Goal: Task Accomplishment & Management: Use online tool/utility

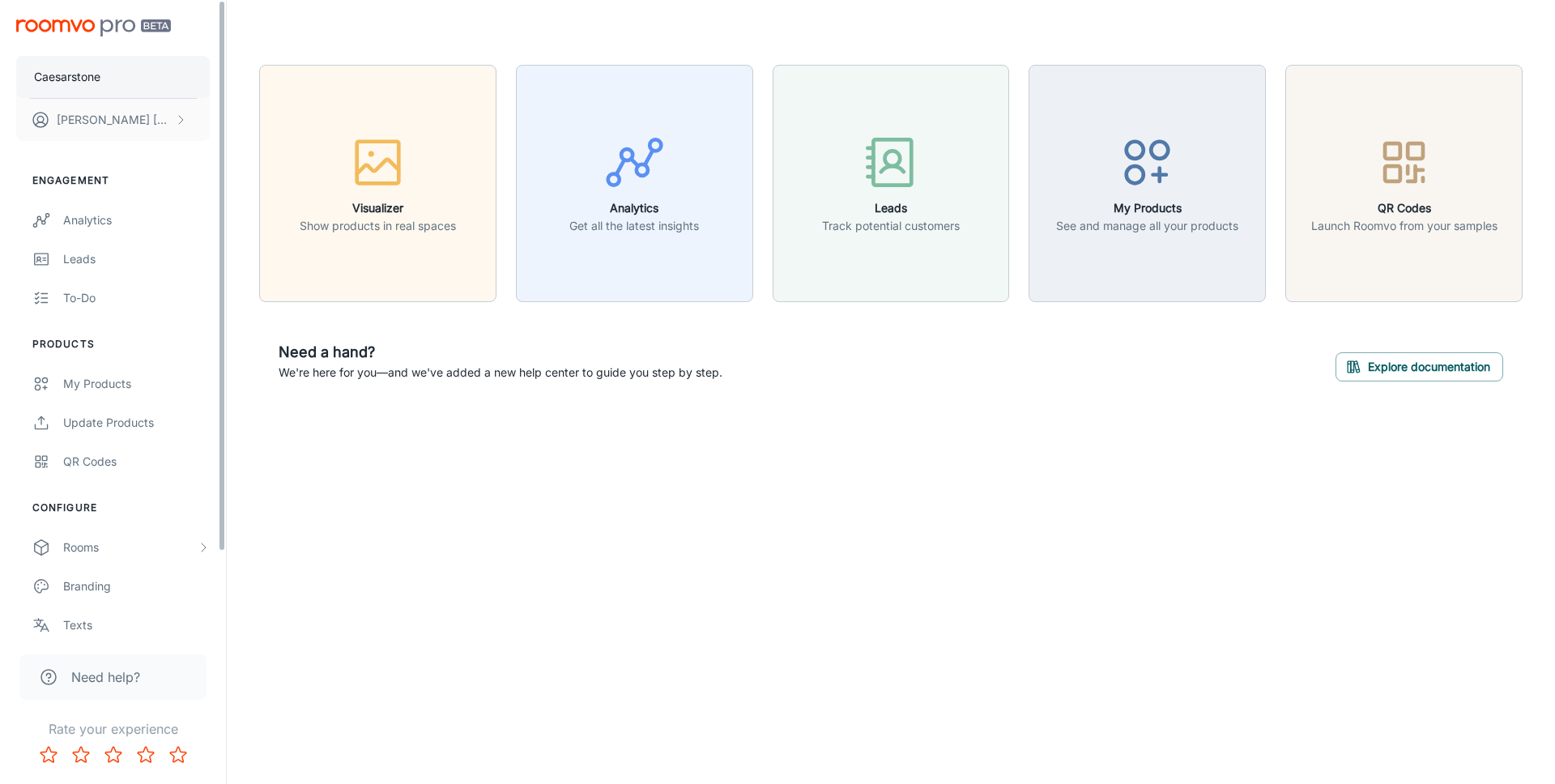
click at [120, 90] on button "Caesarstone" at bounding box center [113, 77] width 194 height 42
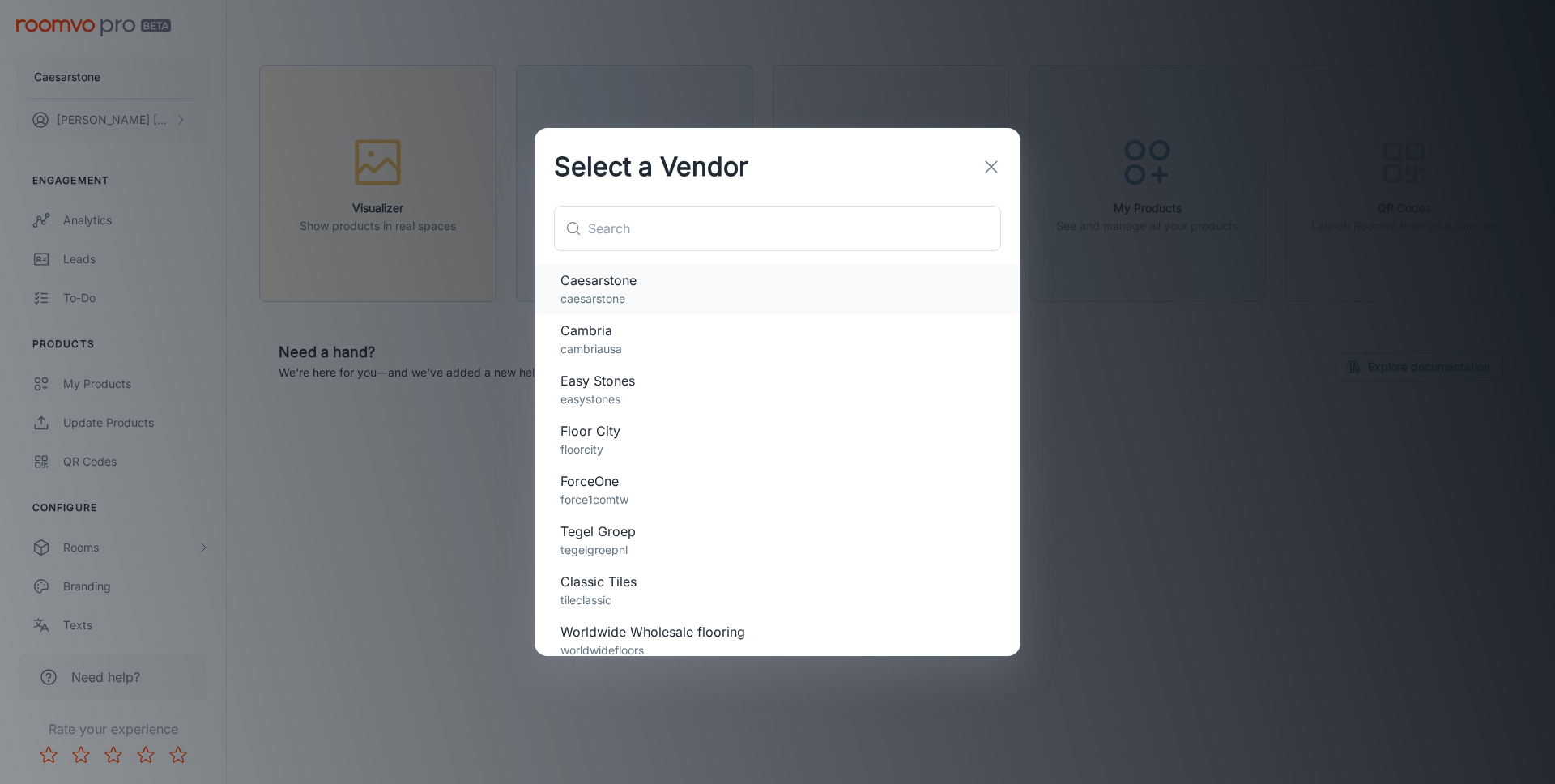
scroll to position [10, 0]
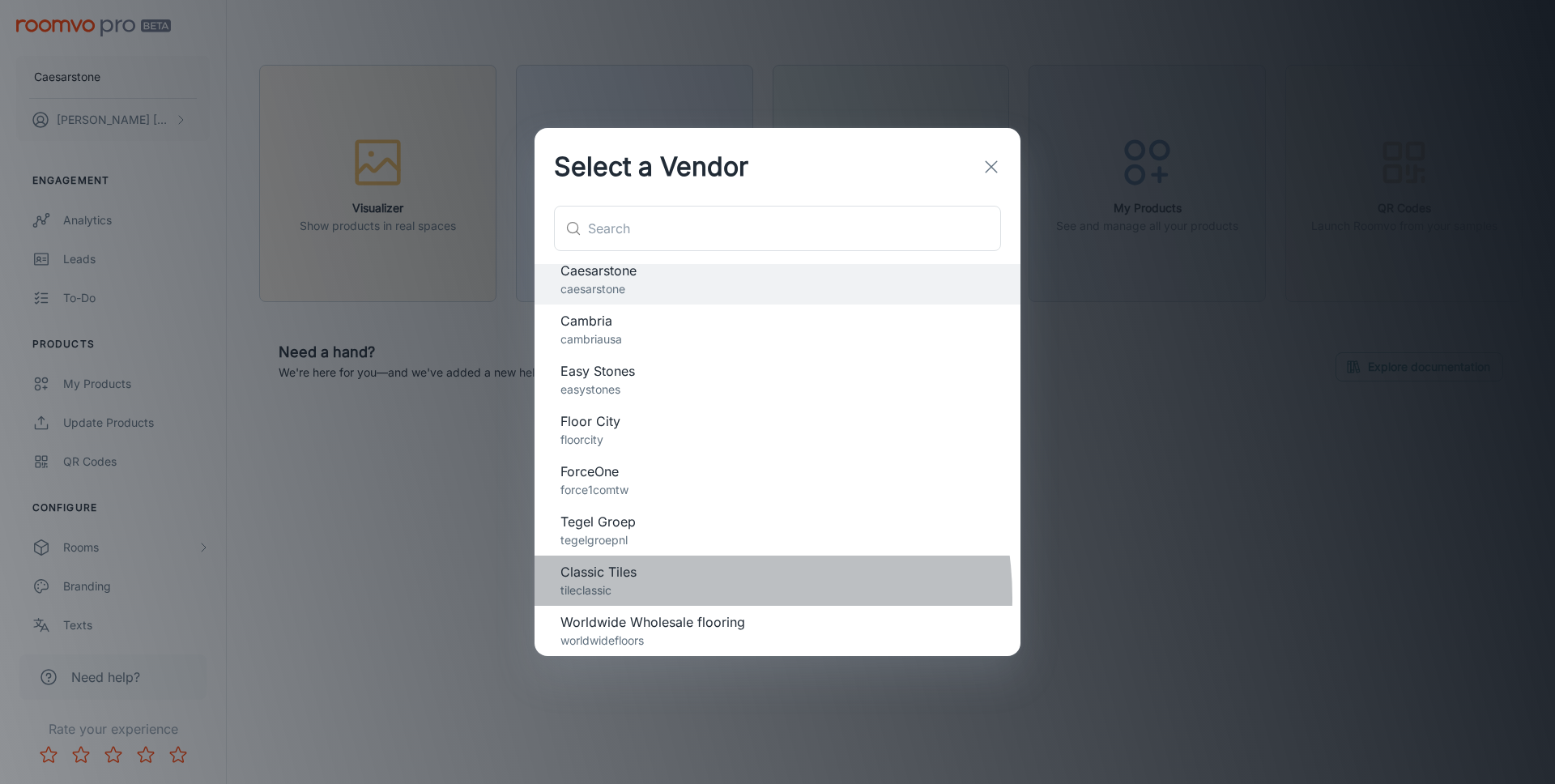
click at [687, 598] on p "tileclassic" at bounding box center [777, 589] width 434 height 18
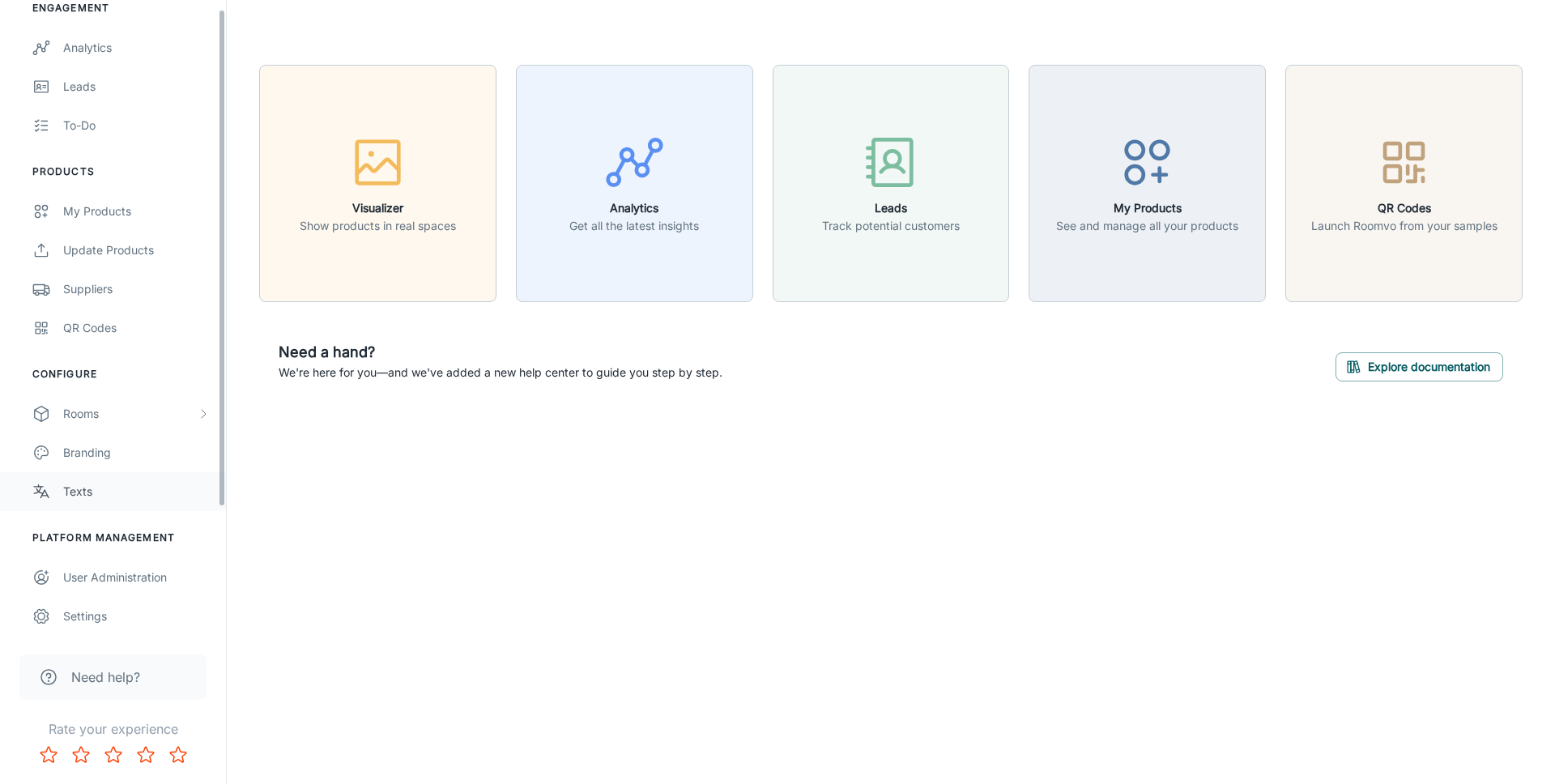
scroll to position [173, 0]
click at [137, 563] on link "User Administration" at bounding box center [113, 577] width 226 height 39
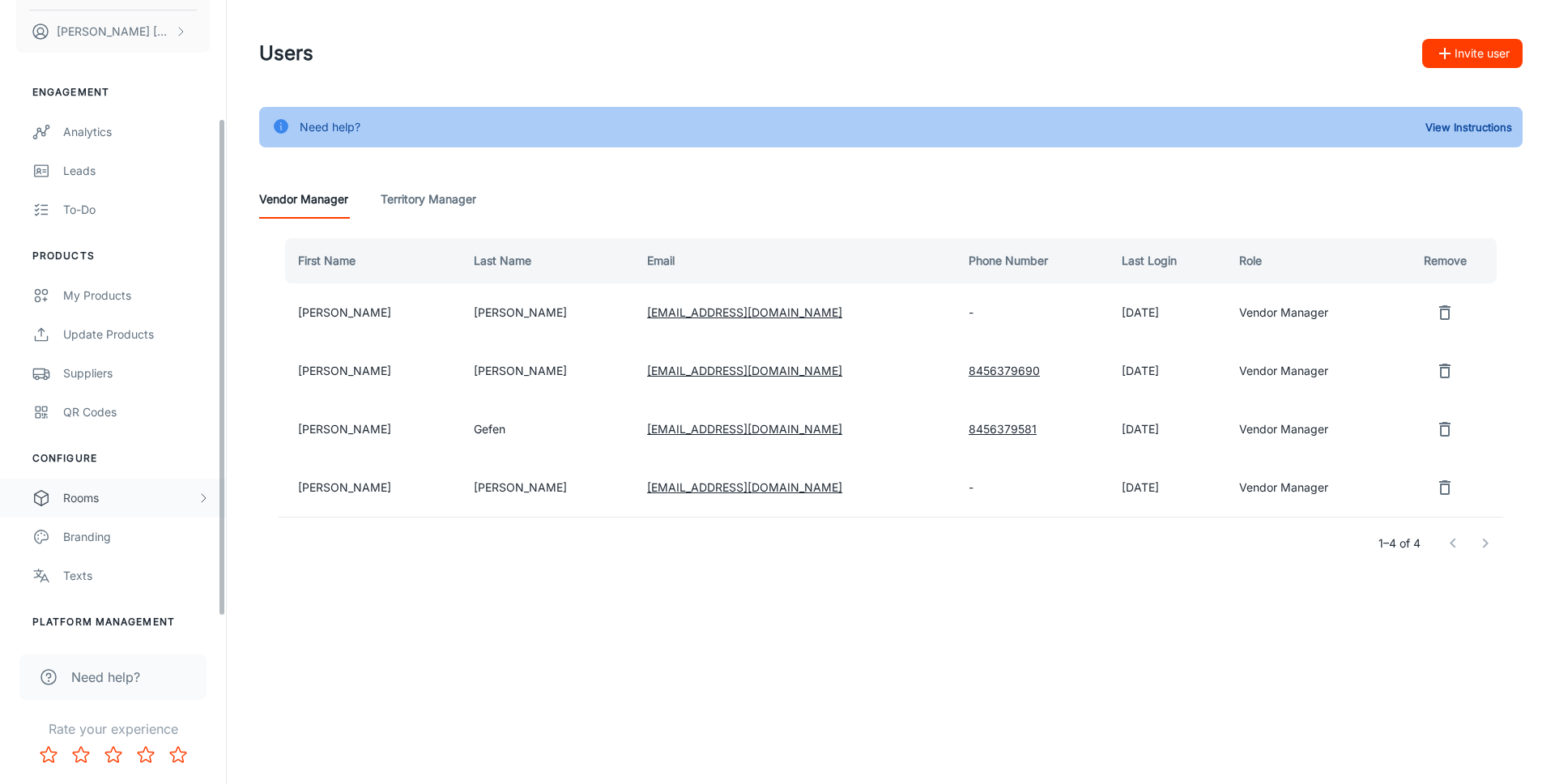
scroll to position [173, 0]
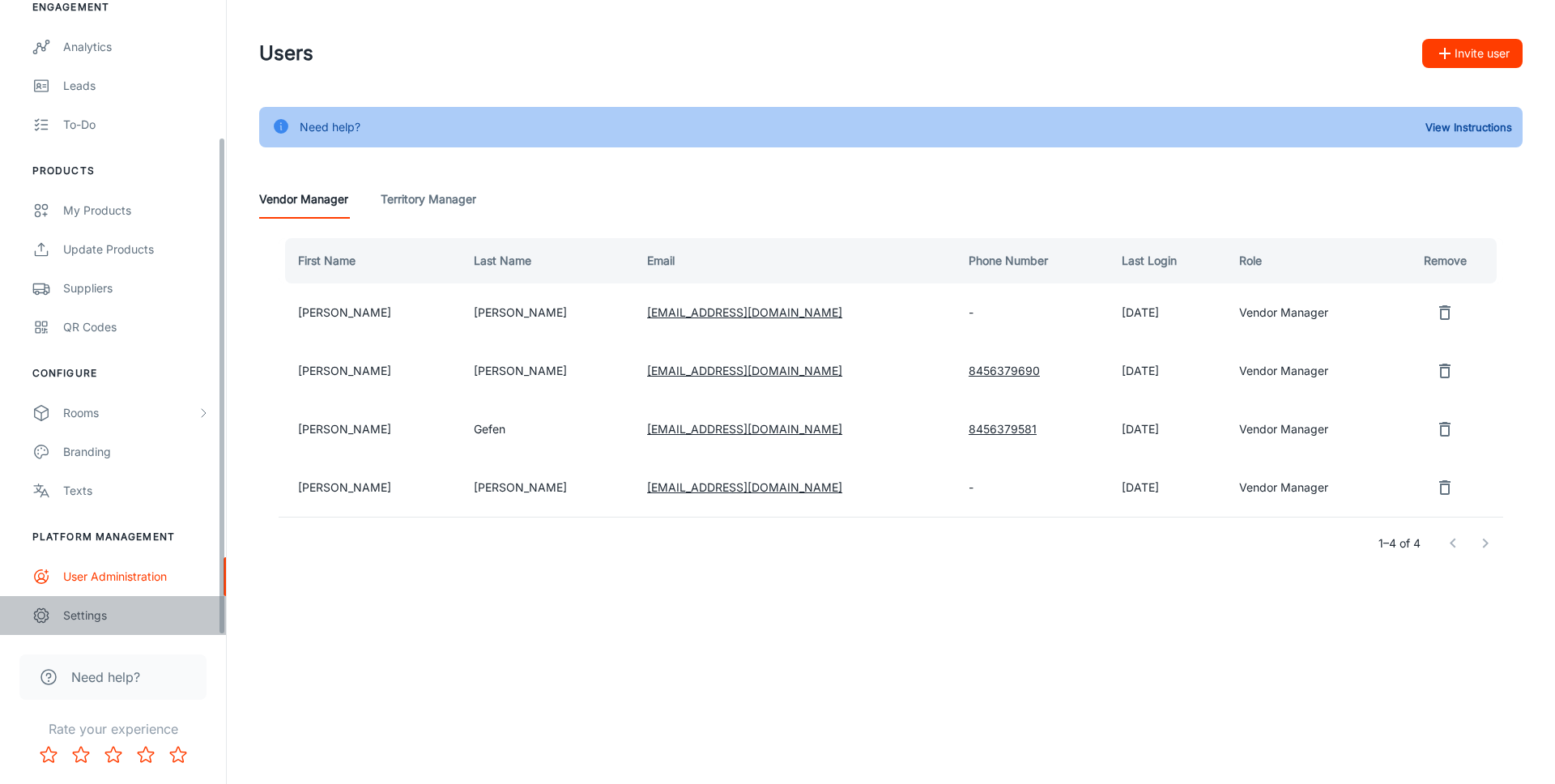
click at [120, 611] on div "Settings" at bounding box center [136, 615] width 147 height 18
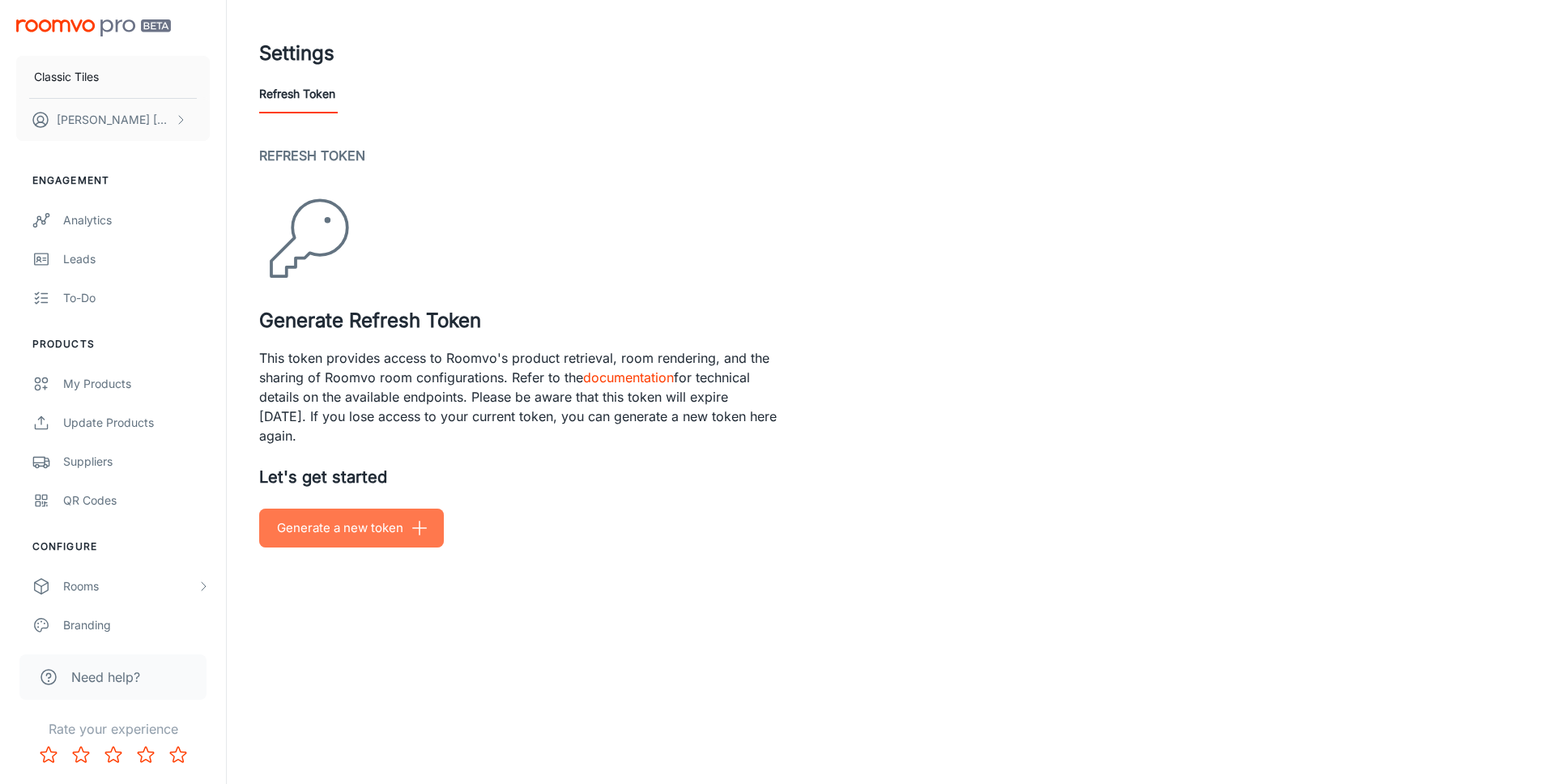
click at [366, 520] on button "Generate a new token" at bounding box center [351, 528] width 184 height 39
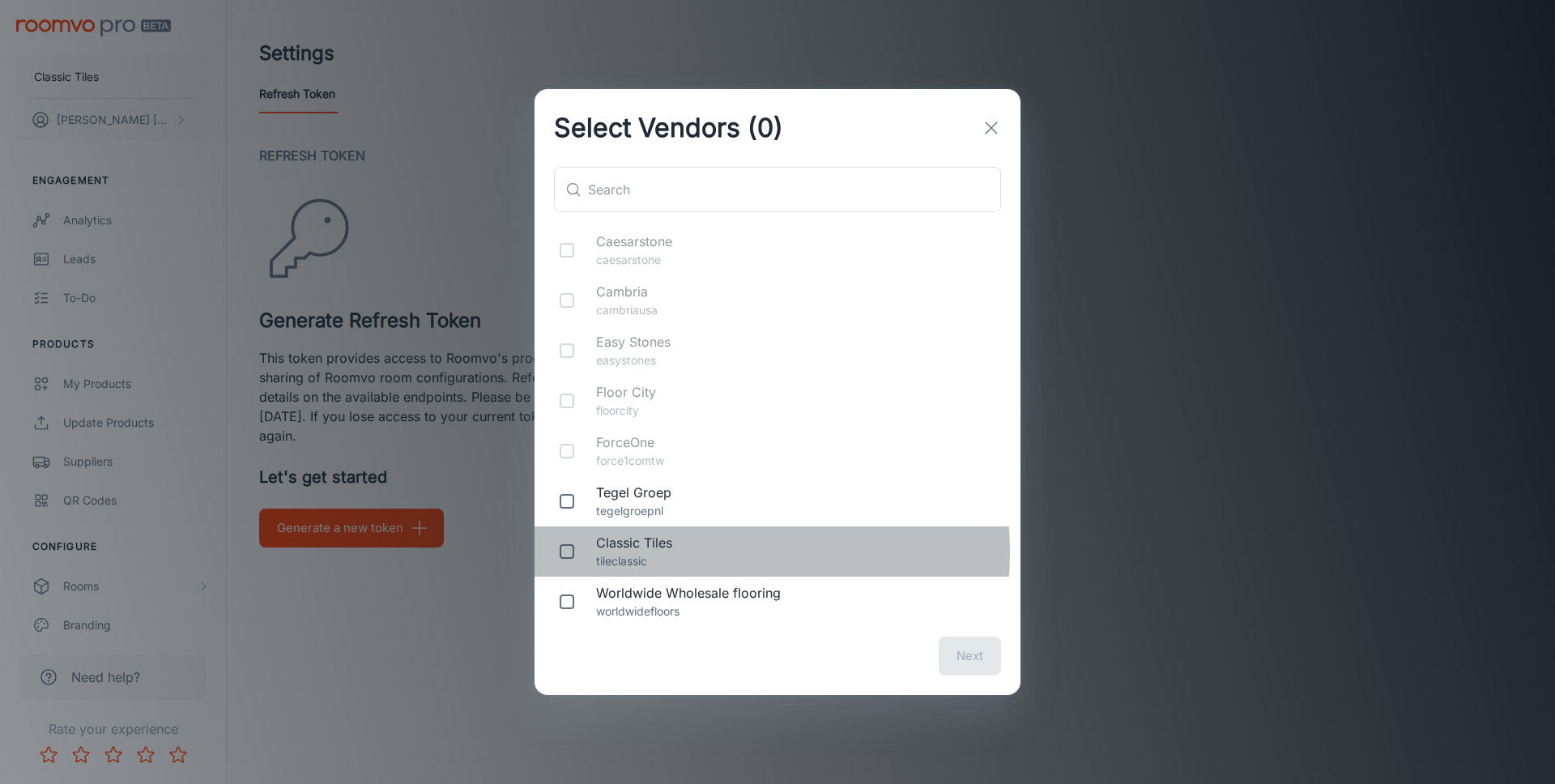
click at [647, 552] on p "tileclassic" at bounding box center [795, 561] width 398 height 18
checkbox input "true"
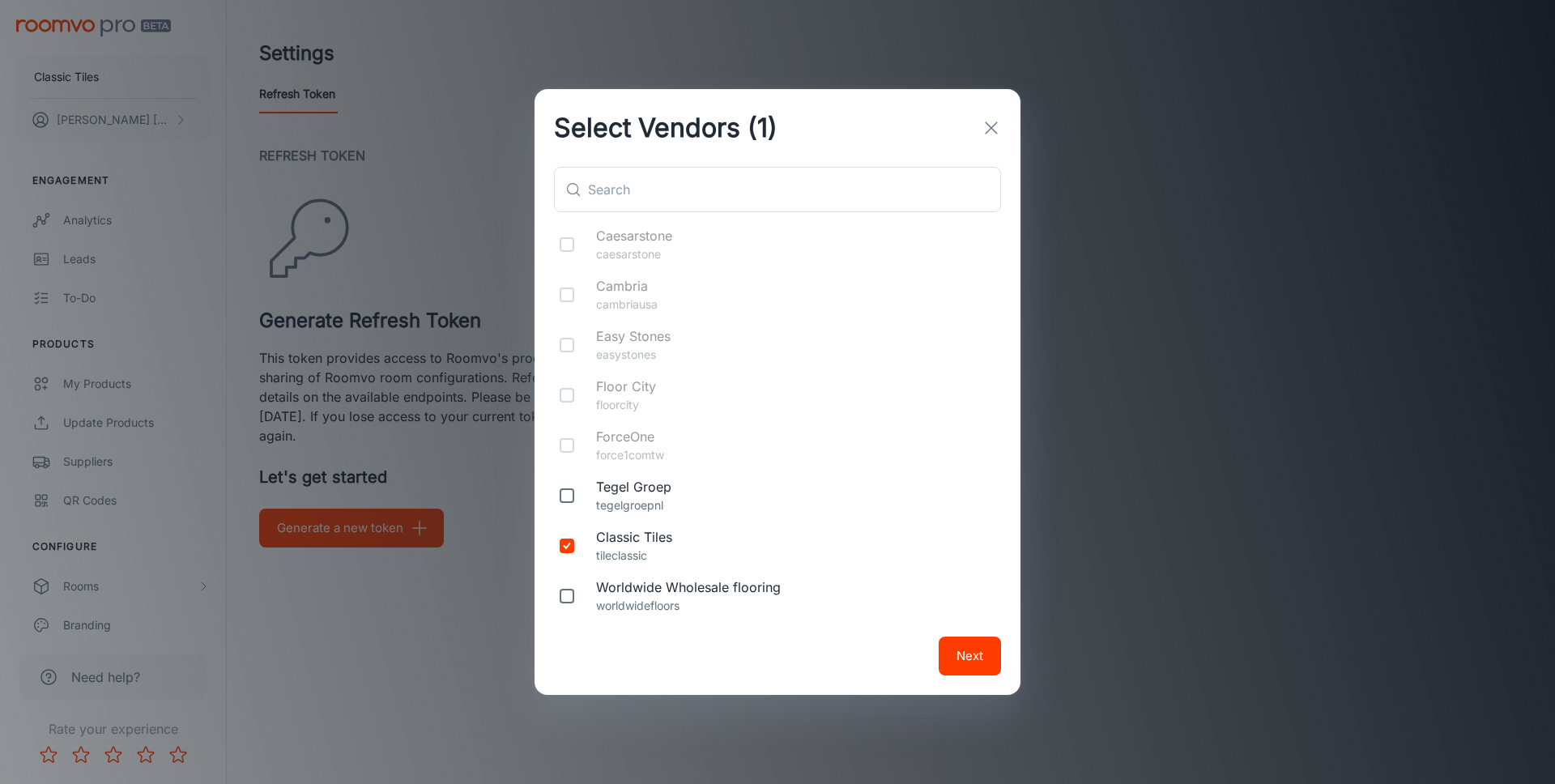
scroll to position [10, 0]
click at [970, 653] on button "Next" at bounding box center [970, 656] width 62 height 39
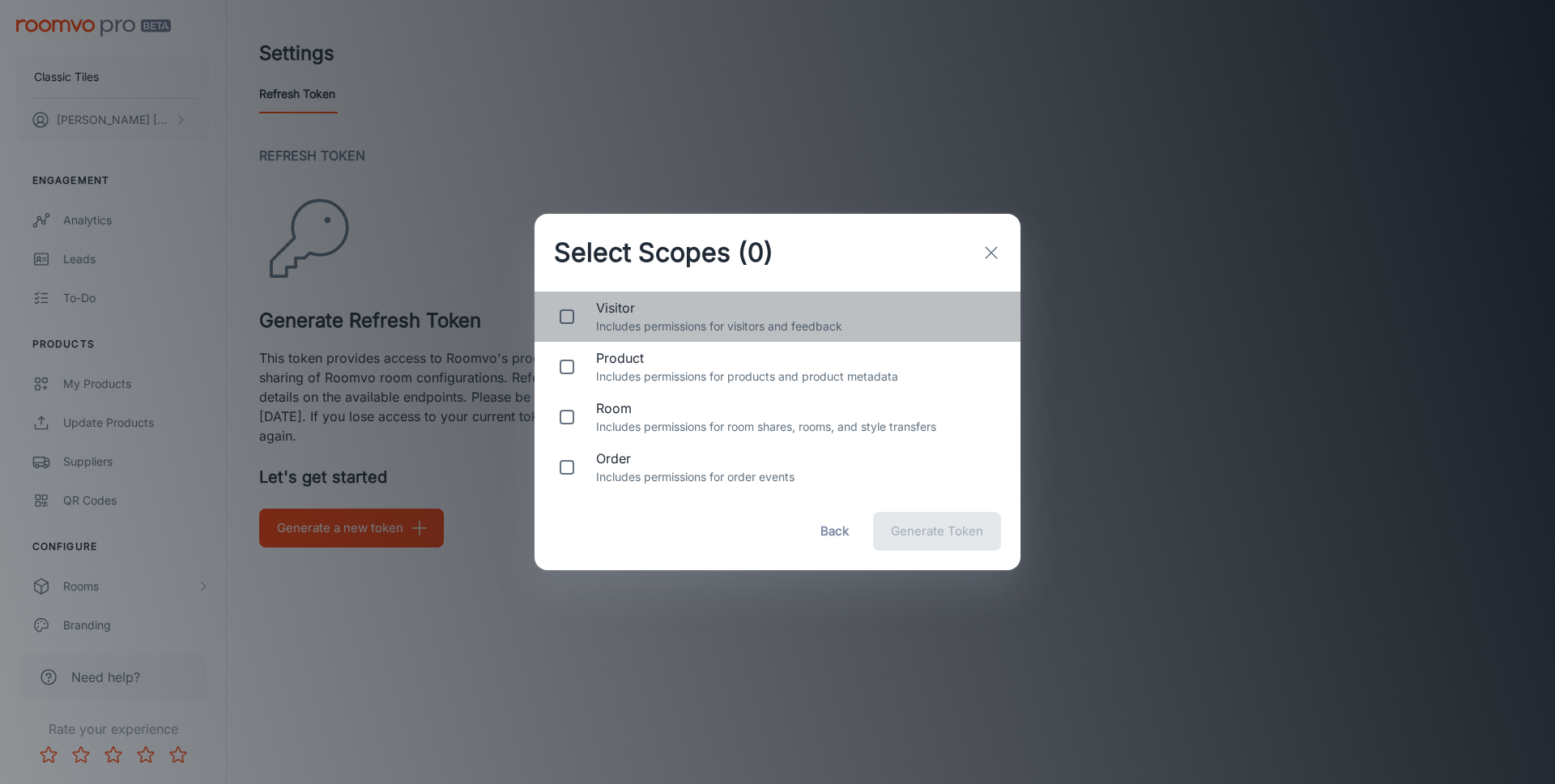
click at [658, 315] on span "visitor" at bounding box center [795, 307] width 398 height 19
checkbox input "true"
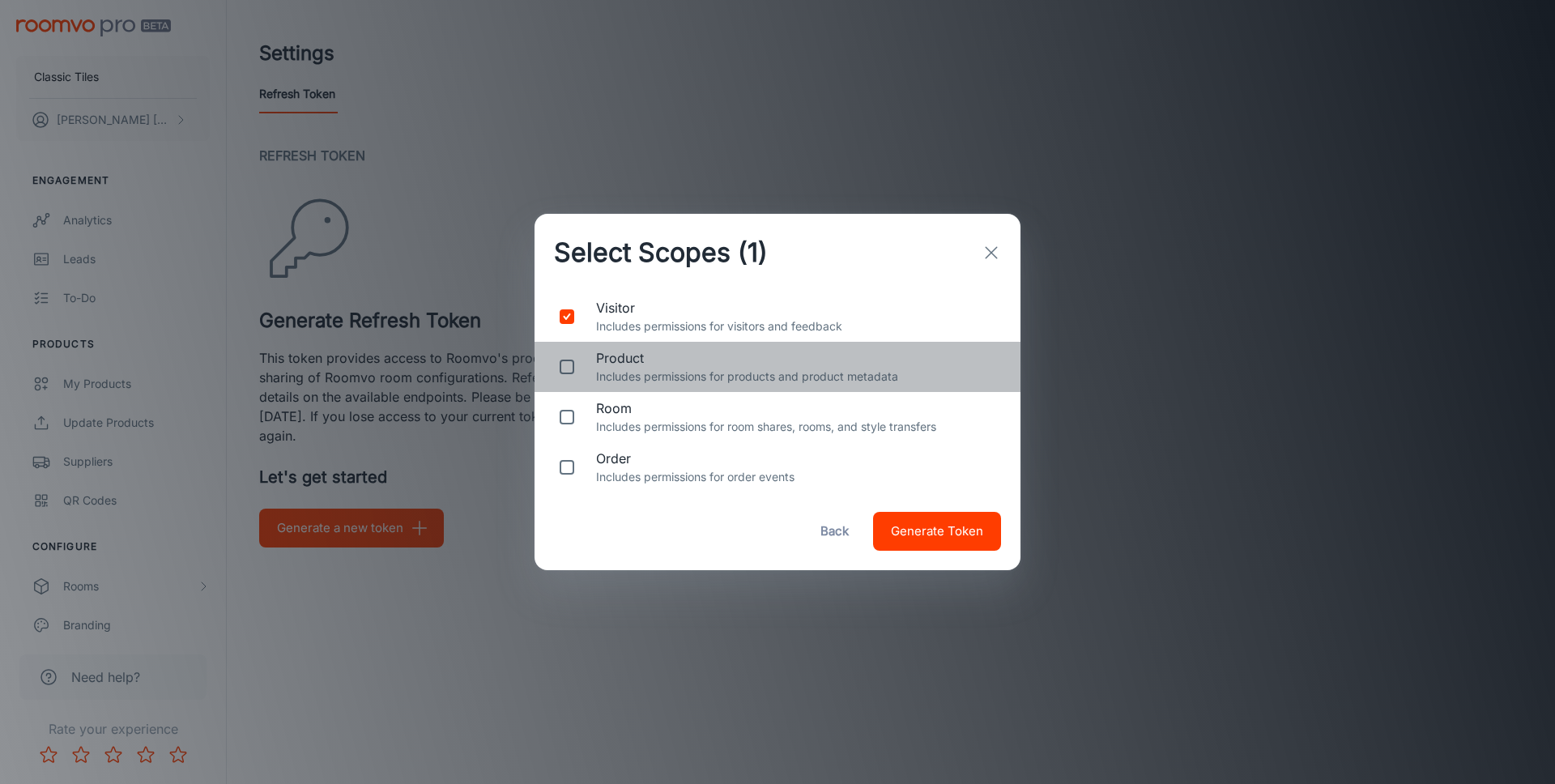
click at [657, 358] on span "product" at bounding box center [795, 357] width 398 height 19
checkbox input "true"
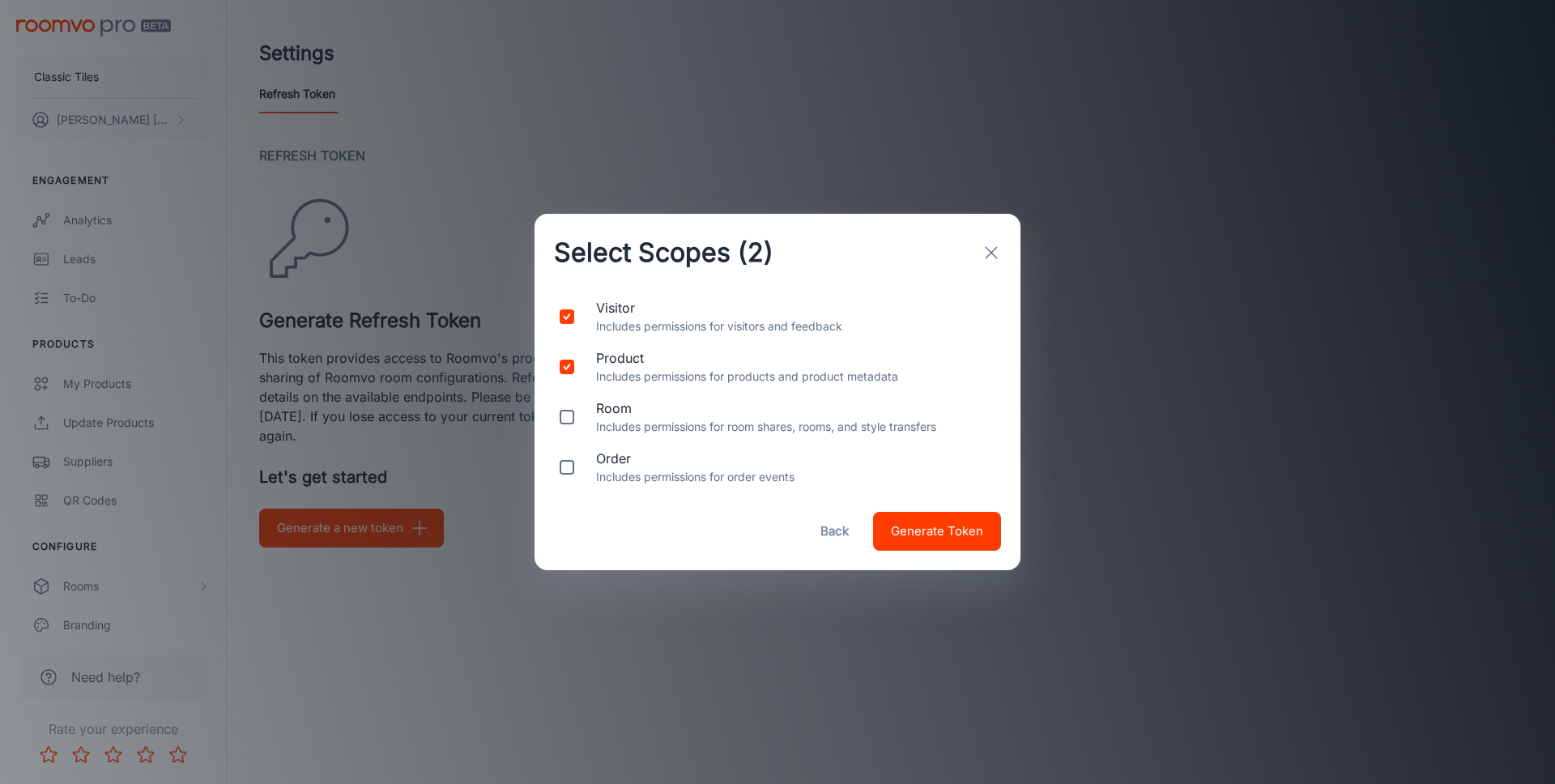
click at [913, 538] on span "Generate Token" at bounding box center [938, 531] width 93 height 21
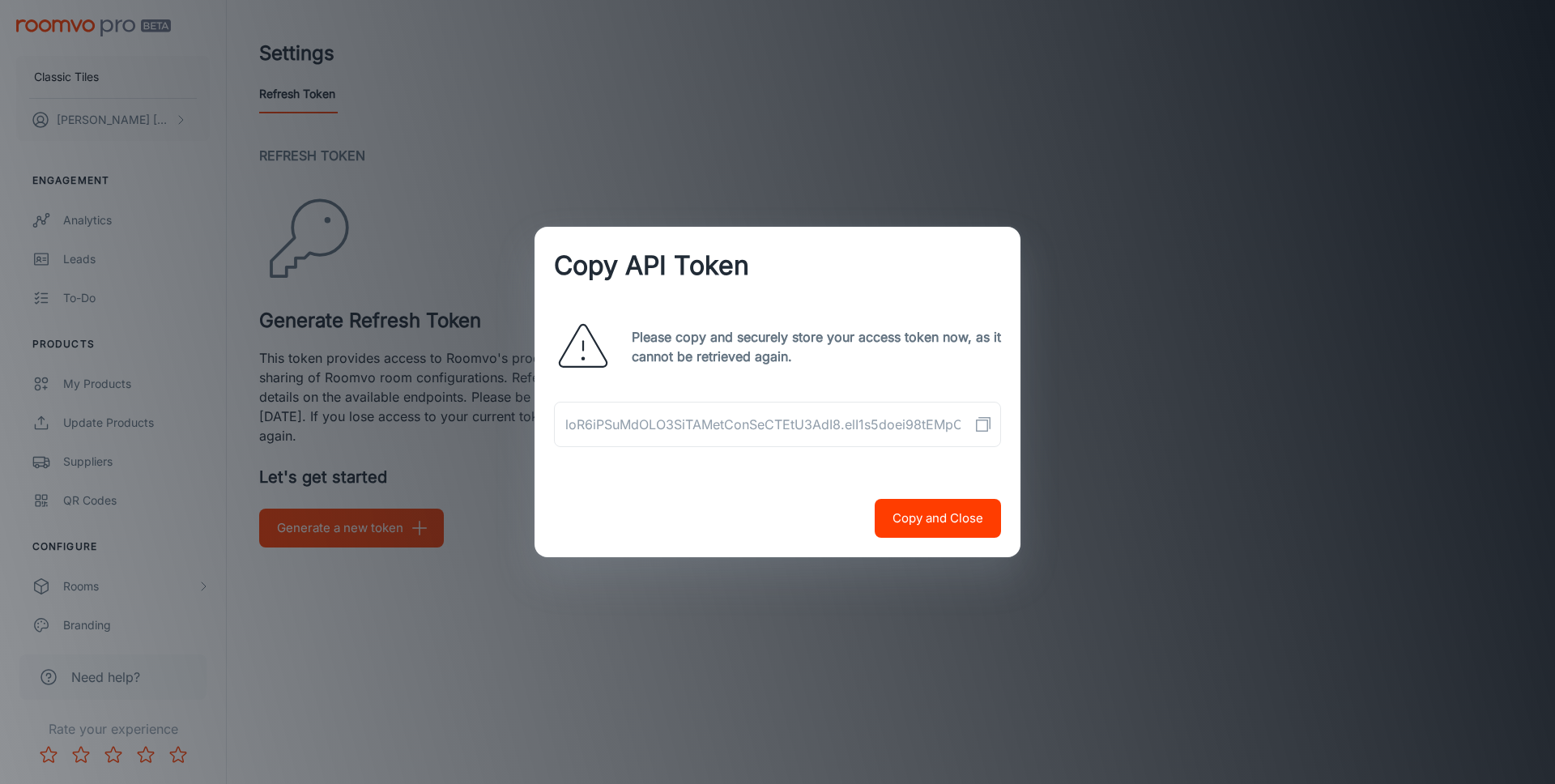
click at [975, 425] on icon "Copy API Token" at bounding box center [983, 424] width 19 height 19
click at [895, 515] on button "Copy and Close" at bounding box center [938, 518] width 126 height 39
